Goal: Information Seeking & Learning: Find specific fact

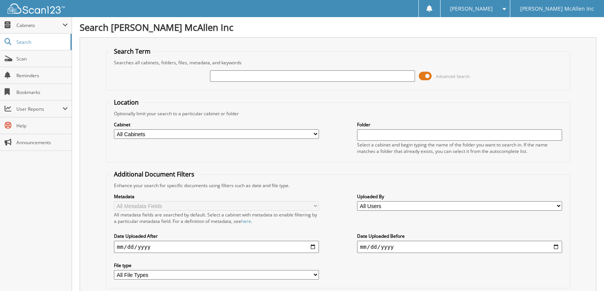
click at [266, 78] on input "text" at bounding box center [312, 75] width 205 height 11
type input "770634"
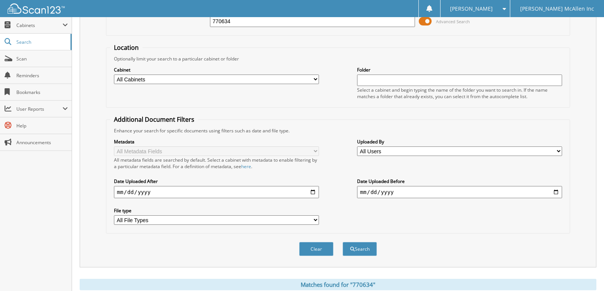
scroll to position [191, 0]
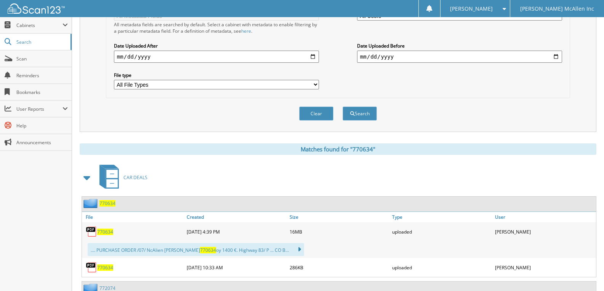
click at [108, 233] on span "770634" at bounding box center [105, 232] width 16 height 6
